Goal: Check status: Check status

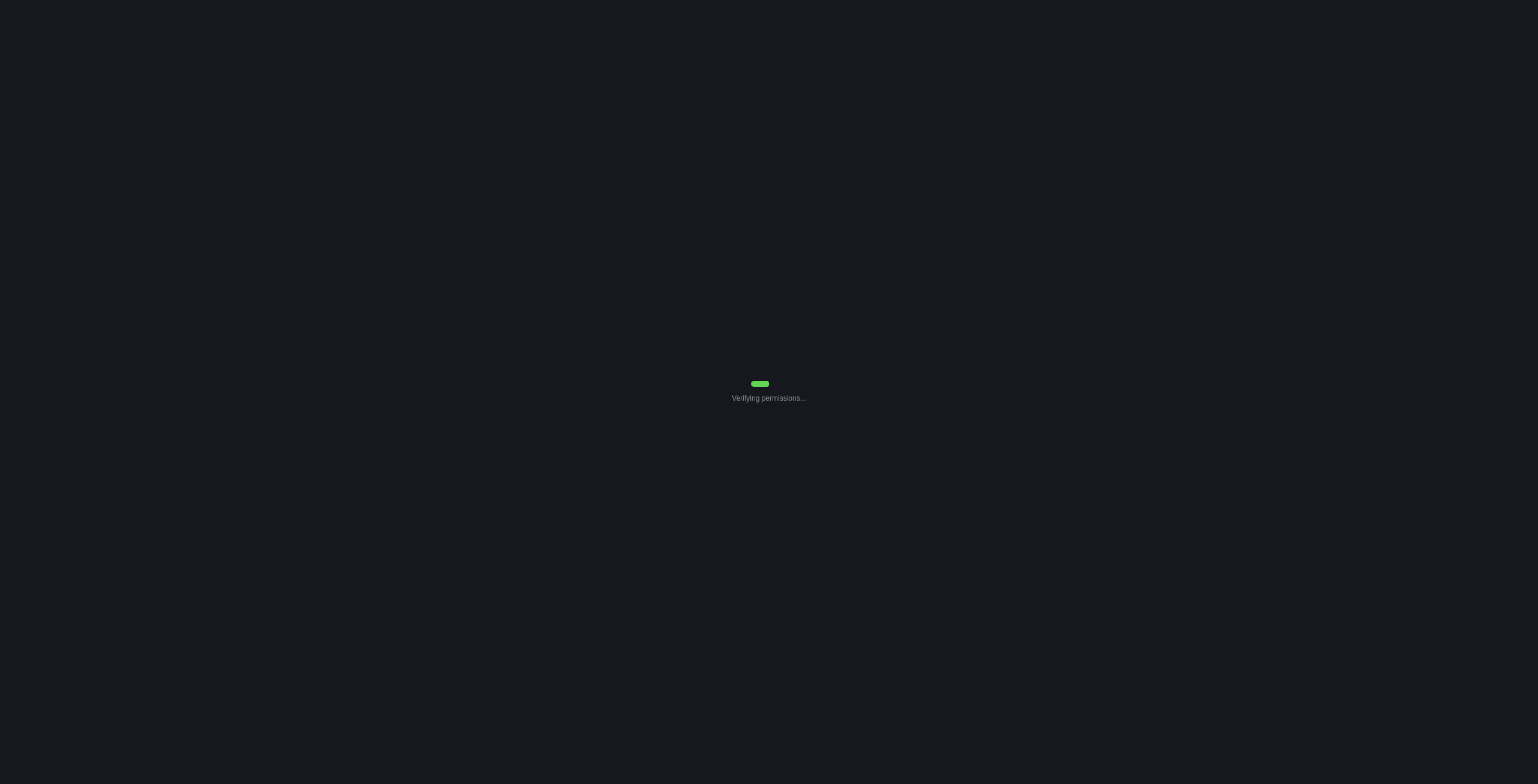
select select "7"
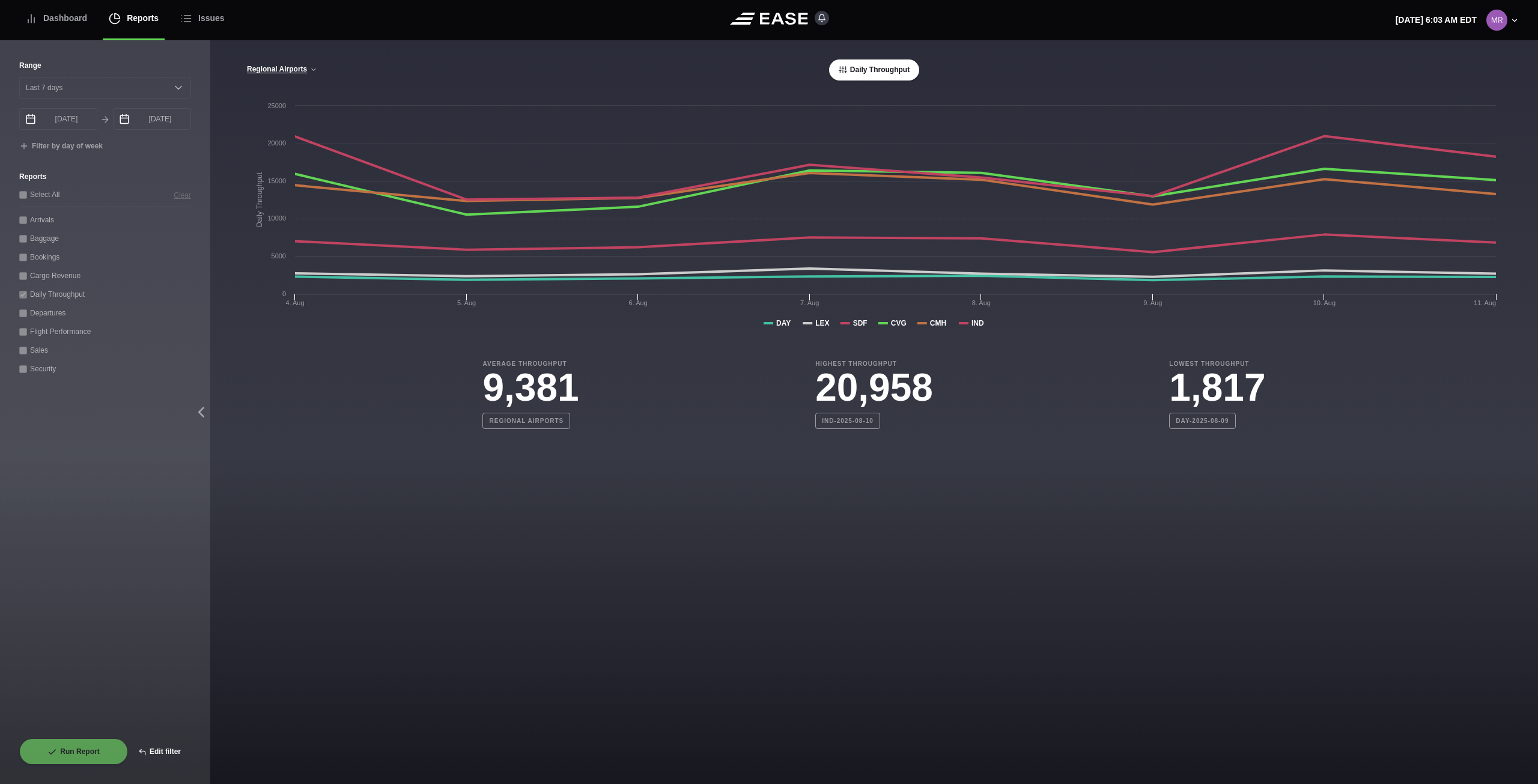
click at [157, 745] on button "Edit filter" at bounding box center [159, 751] width 63 height 26
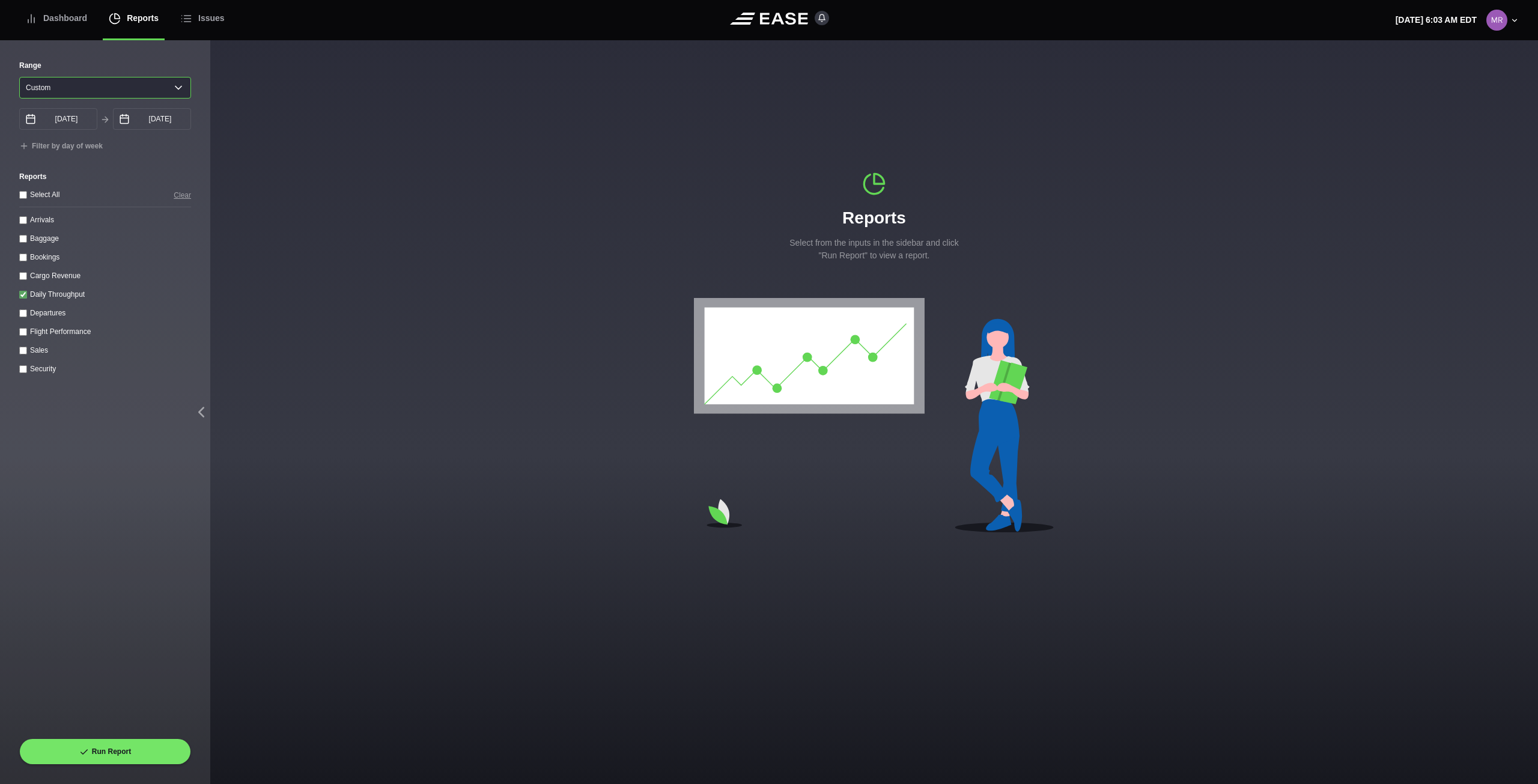
click at [179, 90] on select "[DATE] Last 7 days Last 14 days Last 30 days Last 6 weeks Custom" at bounding box center [105, 88] width 172 height 22
select select "7"
click at [19, 77] on select "[DATE] Last 7 days Last 14 days Last 30 days Last 6 weeks Custom" at bounding box center [105, 88] width 172 height 22
type input "[DATE]"
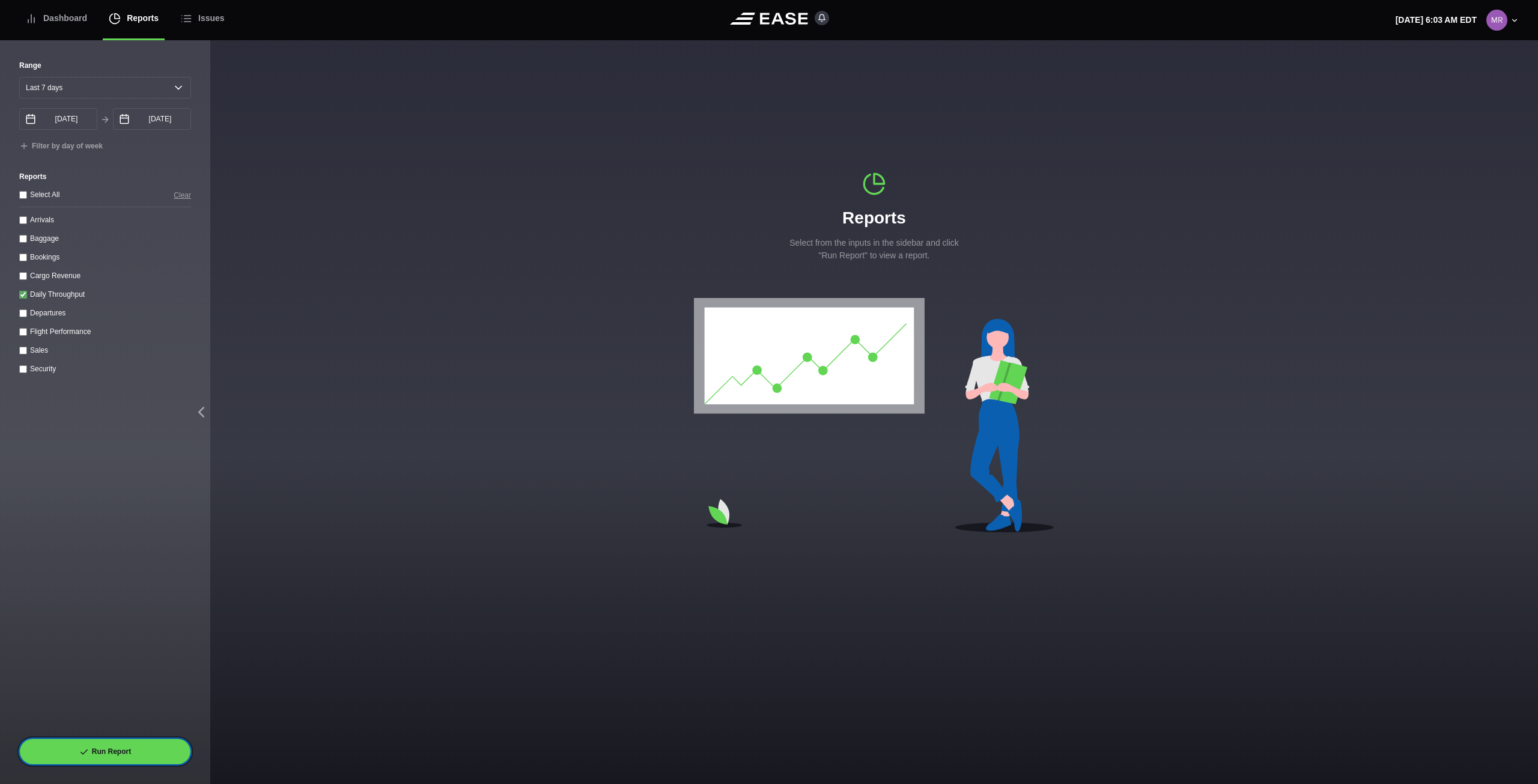
click at [125, 754] on button "Run Report" at bounding box center [105, 751] width 172 height 26
select select "7"
